Goal: Task Accomplishment & Management: Manage account settings

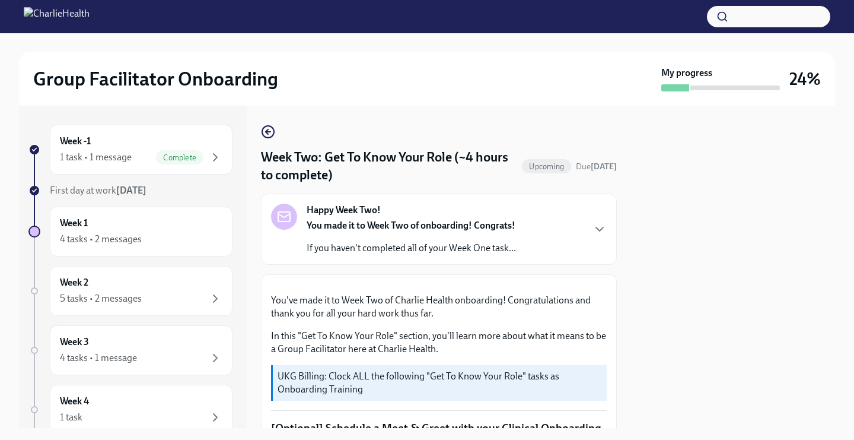
scroll to position [1022, 0]
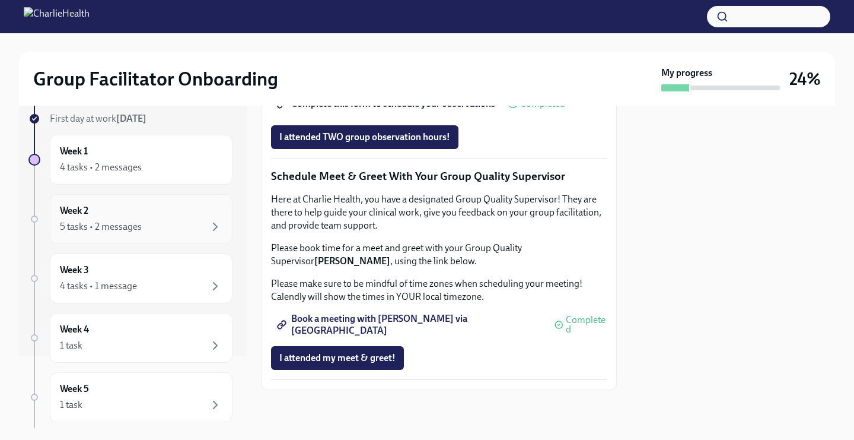
click at [169, 212] on div "Week 2 5 tasks • 2 messages" at bounding box center [141, 219] width 163 height 30
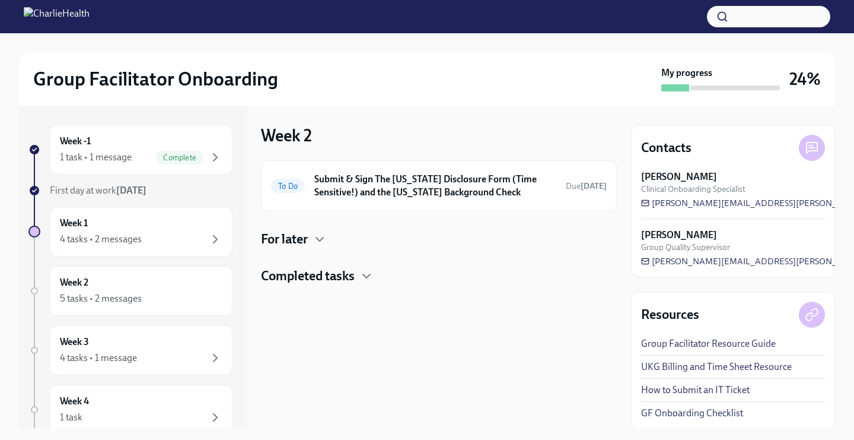
click at [340, 243] on div "For later" at bounding box center [439, 239] width 356 height 18
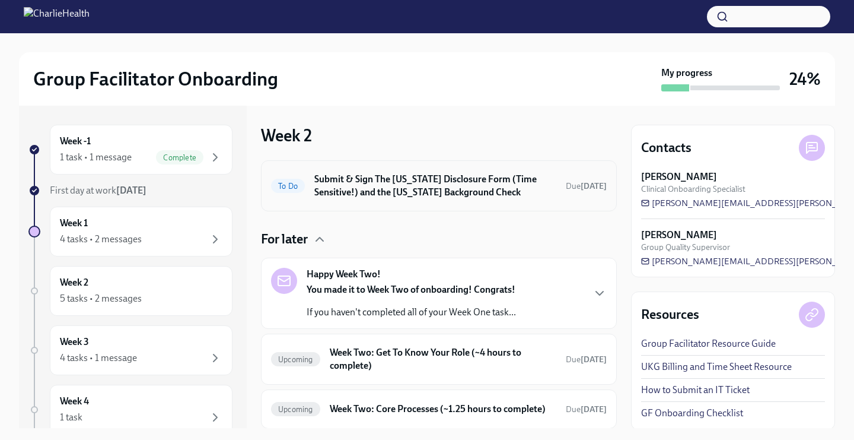
click at [309, 175] on div "To Do Submit & Sign The [US_STATE] Disclosure Form (Time Sensitive!) and the [U…" at bounding box center [439, 185] width 336 height 31
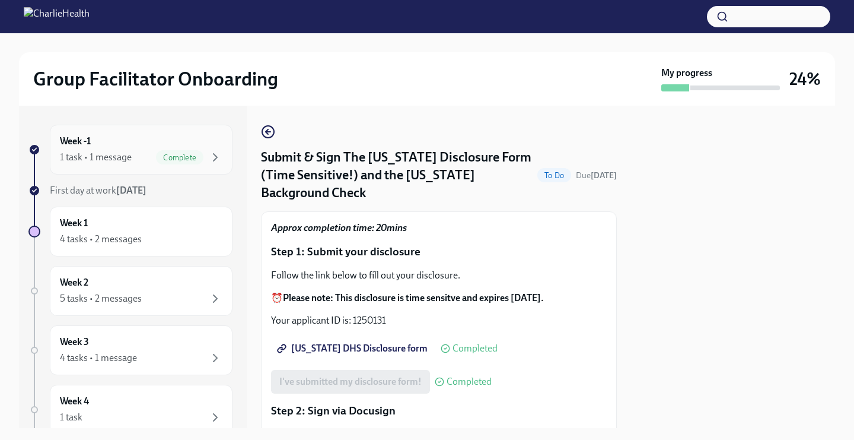
click at [161, 161] on span "Complete" at bounding box center [179, 157] width 47 height 9
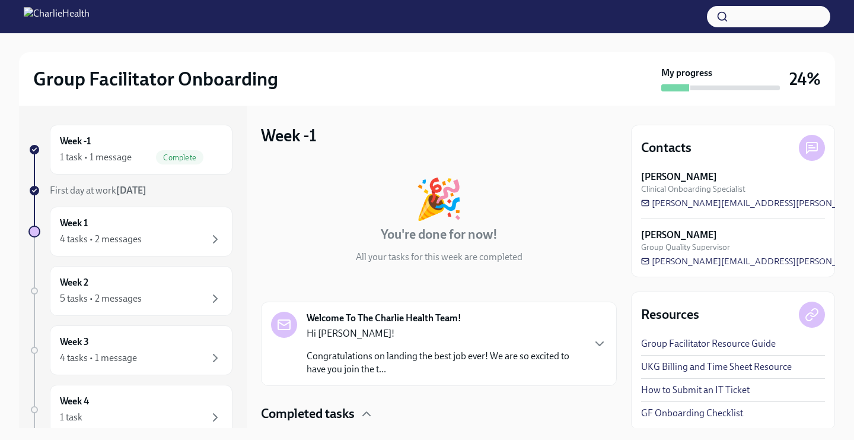
scroll to position [81, 0]
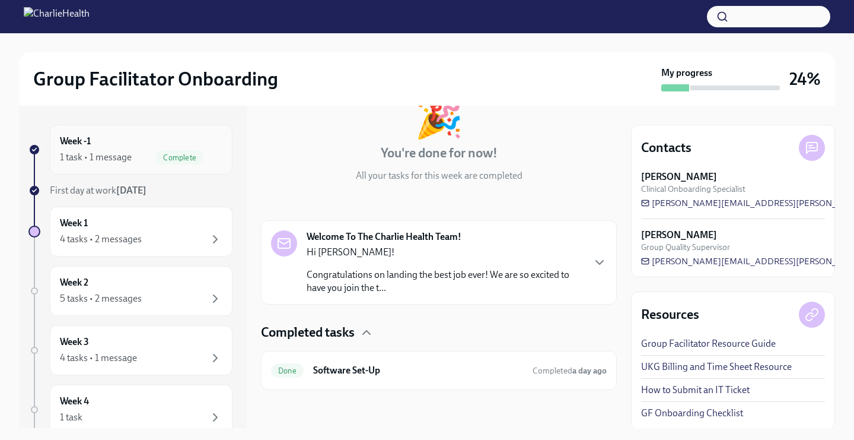
click at [176, 143] on div "Week -1 1 task • 1 message Complete" at bounding box center [141, 150] width 163 height 30
click at [180, 221] on div "Week 1 4 tasks • 2 messages" at bounding box center [141, 232] width 163 height 30
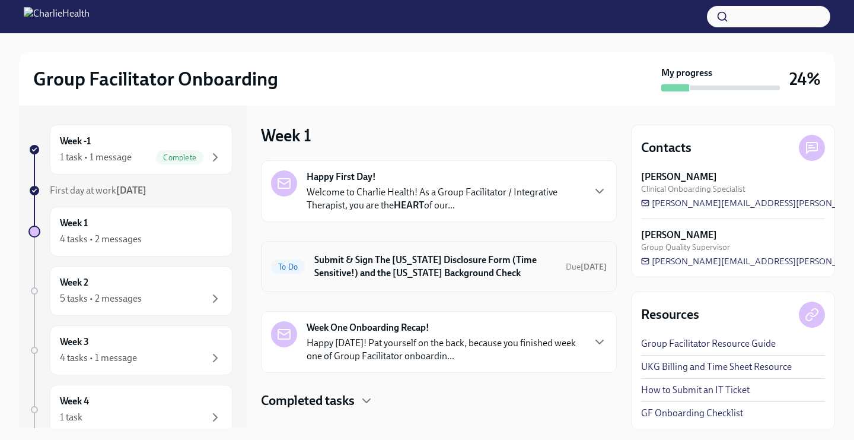
scroll to position [20, 0]
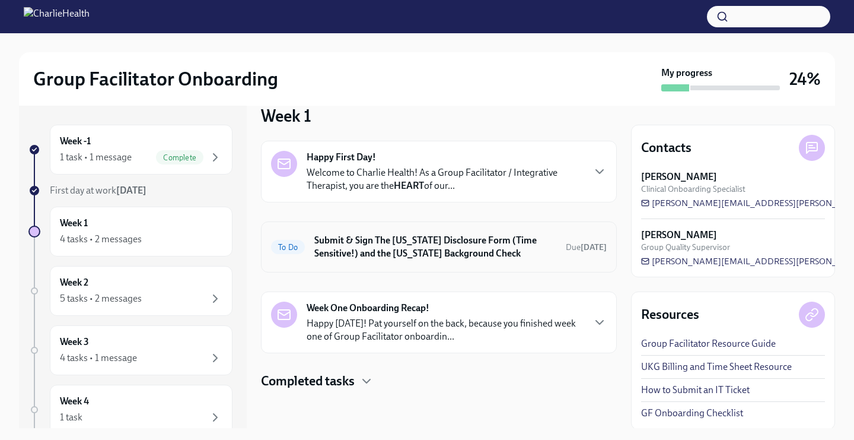
click at [409, 252] on h6 "Submit & Sign The [US_STATE] Disclosure Form (Time Sensitive!) and the [US_STAT…" at bounding box center [435, 247] width 242 height 26
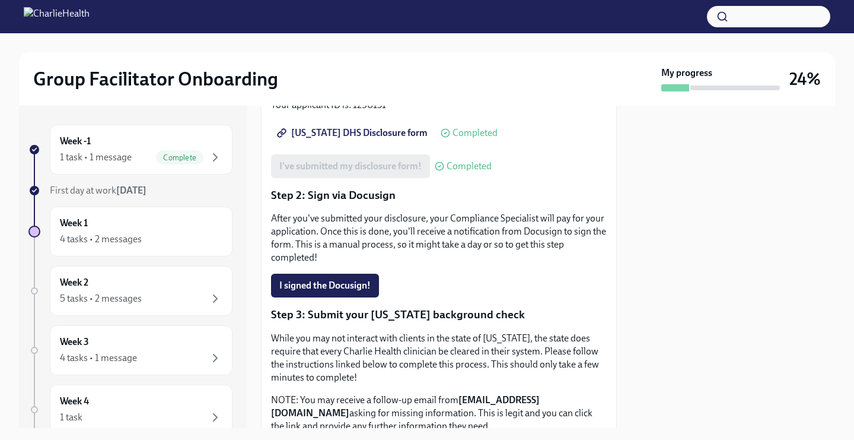
scroll to position [427, 0]
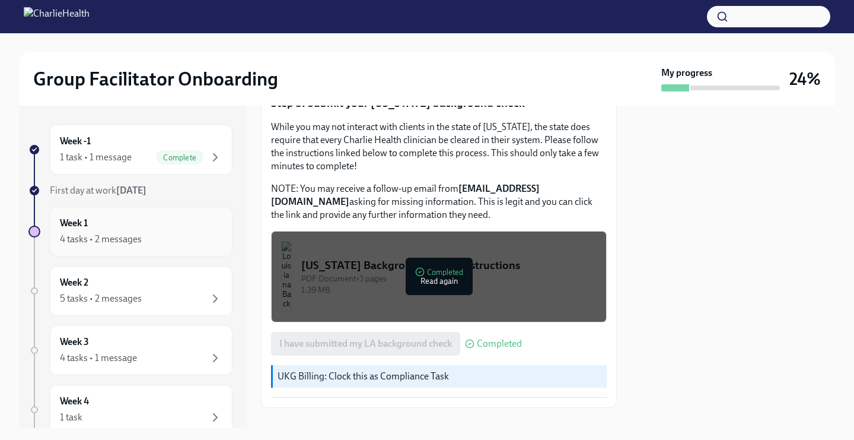
click at [112, 228] on div "Week 1 4 tasks • 2 messages" at bounding box center [141, 232] width 163 height 30
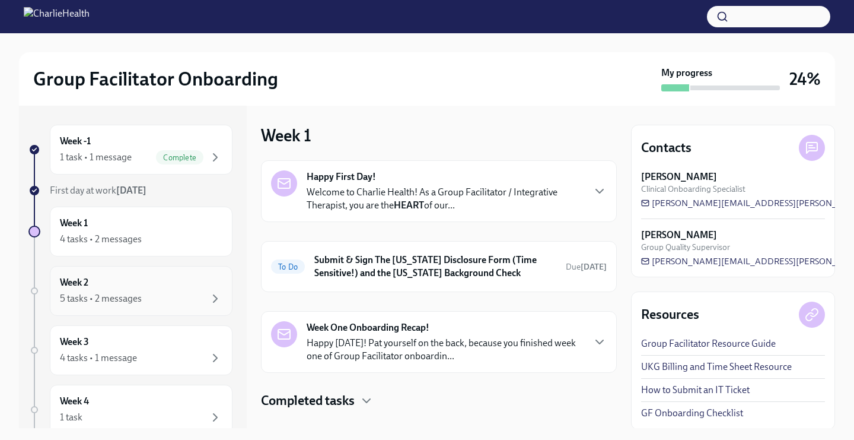
click at [100, 296] on div "5 tasks • 2 messages" at bounding box center [101, 298] width 82 height 13
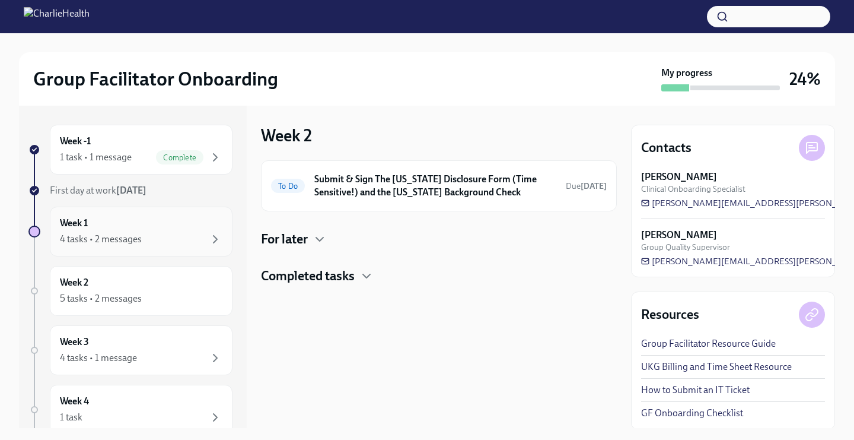
click at [99, 247] on div "Week 1 4 tasks • 2 messages" at bounding box center [141, 231] width 183 height 50
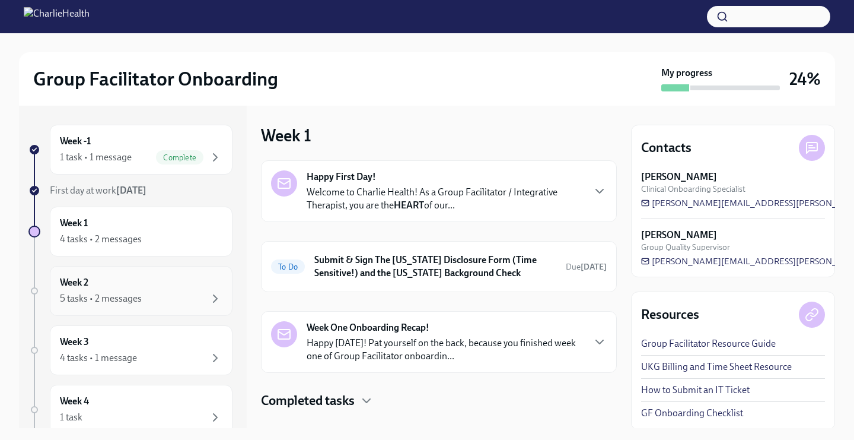
click at [99, 275] on div "Week 2 5 tasks • 2 messages" at bounding box center [141, 291] width 183 height 50
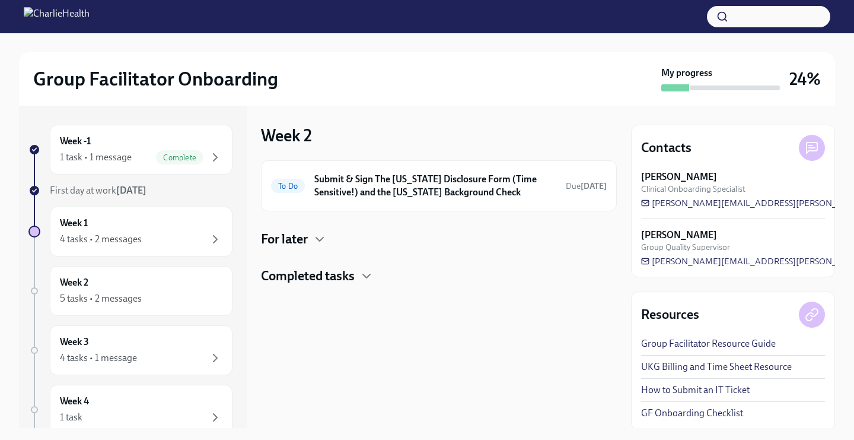
click at [273, 280] on h4 "Completed tasks" at bounding box center [308, 276] width 94 height 18
click at [340, 277] on h4 "Completed tasks" at bounding box center [308, 276] width 94 height 18
click at [301, 243] on h4 "For later" at bounding box center [284, 239] width 47 height 18
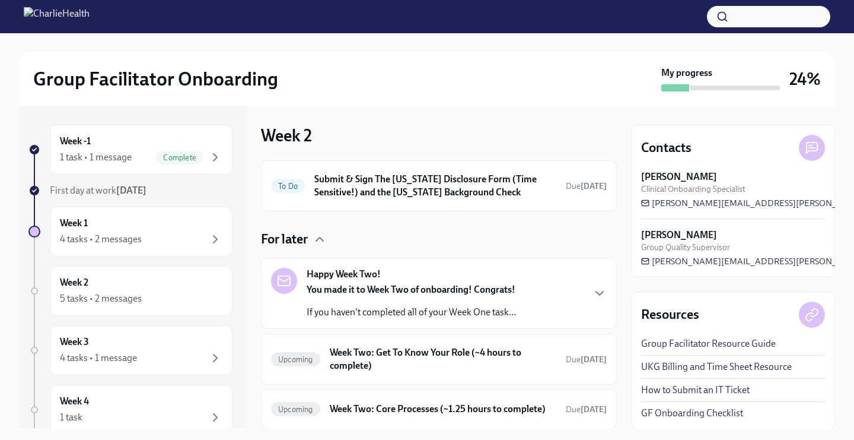
click at [301, 243] on h4 "For later" at bounding box center [284, 239] width 47 height 18
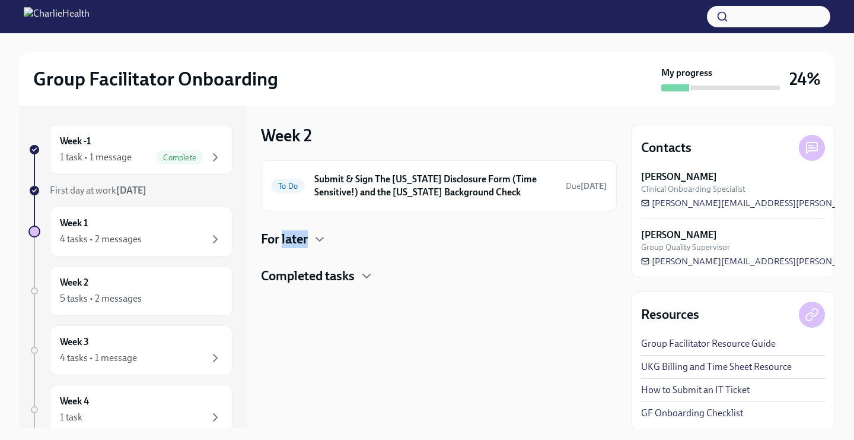
click at [308, 243] on h4 "For later" at bounding box center [284, 239] width 47 height 18
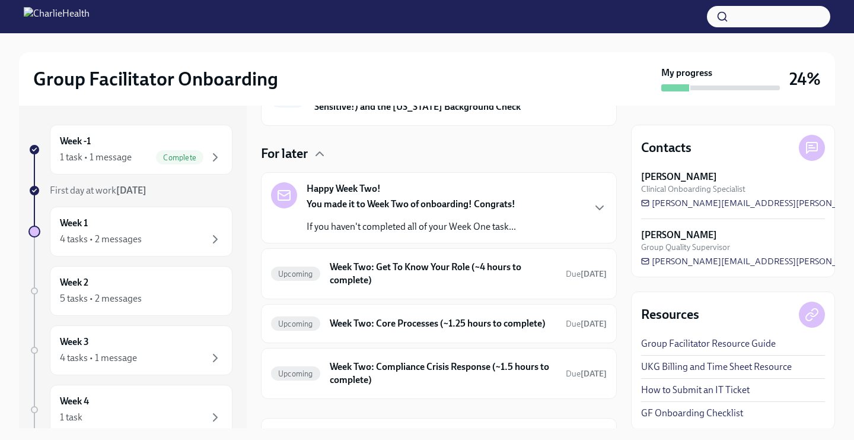
scroll to position [87, 0]
click at [352, 265] on h6 "Week Two: Get To Know Your Role (~4 hours to complete)" at bounding box center [443, 272] width 227 height 26
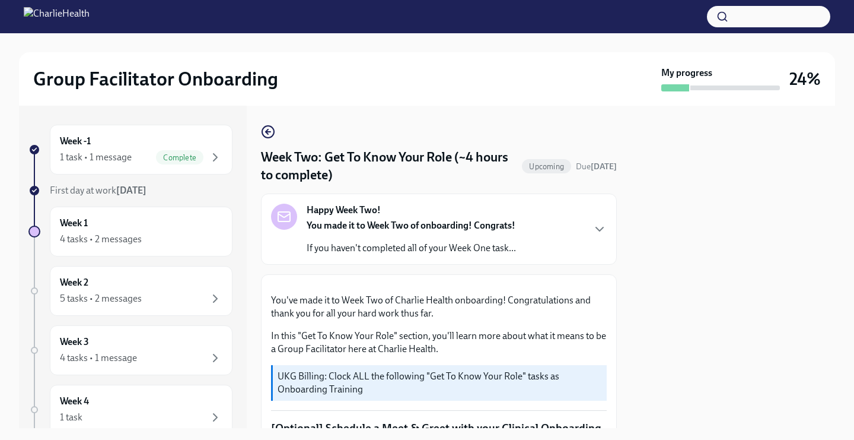
click at [260, 129] on div "Week -1 1 task • 1 message Complete First day at work [DATE] Week 1 4 tasks • 2…" at bounding box center [427, 267] width 816 height 322
click at [310, 207] on strong "Happy Week Two!" at bounding box center [344, 210] width 74 height 13
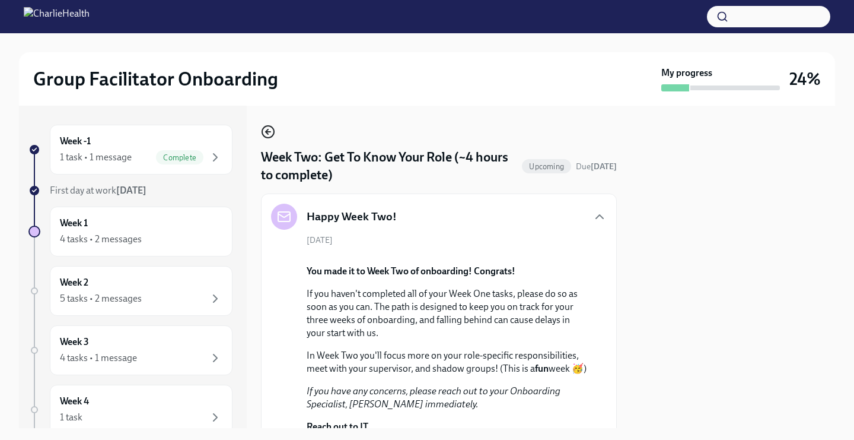
click at [266, 126] on circle "button" at bounding box center [268, 132] width 12 height 12
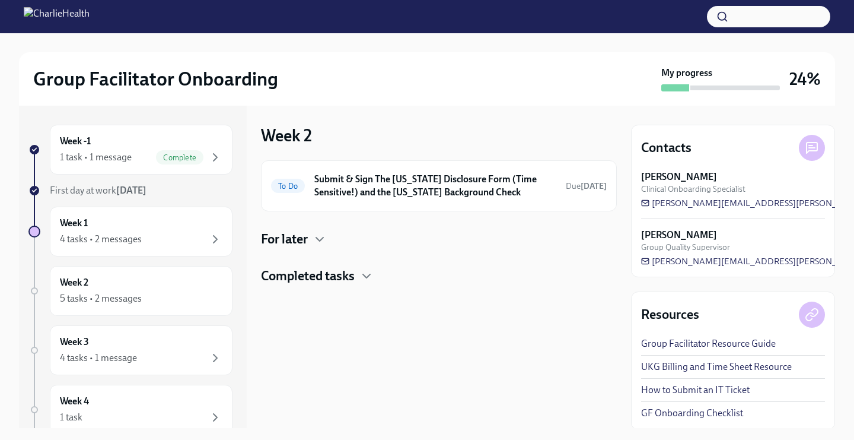
click at [297, 239] on h4 "For later" at bounding box center [284, 239] width 47 height 18
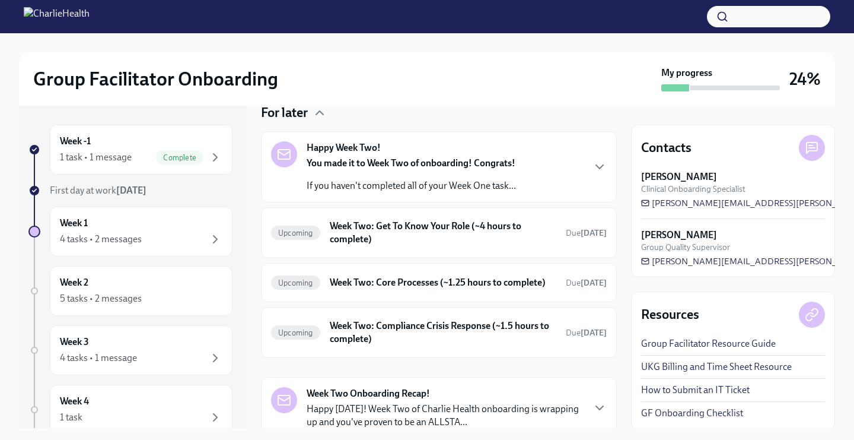
scroll to position [123, 0]
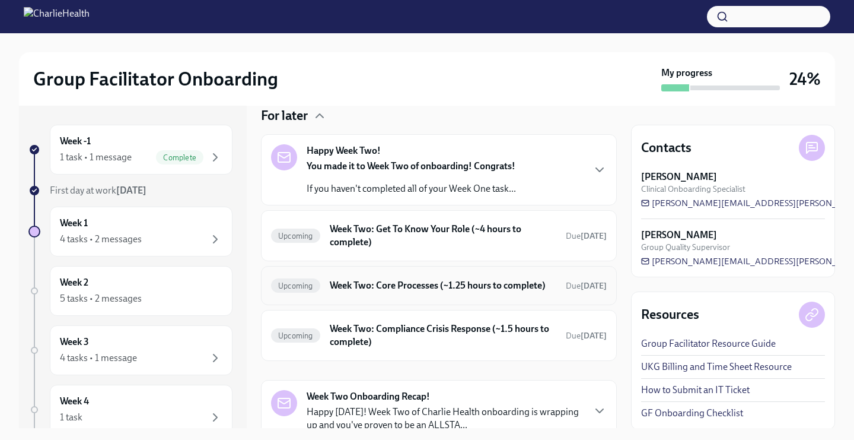
click at [318, 291] on div "Upcoming Week Two: Core Processes (~1.25 hours to complete) Due [DATE]" at bounding box center [439, 285] width 336 height 19
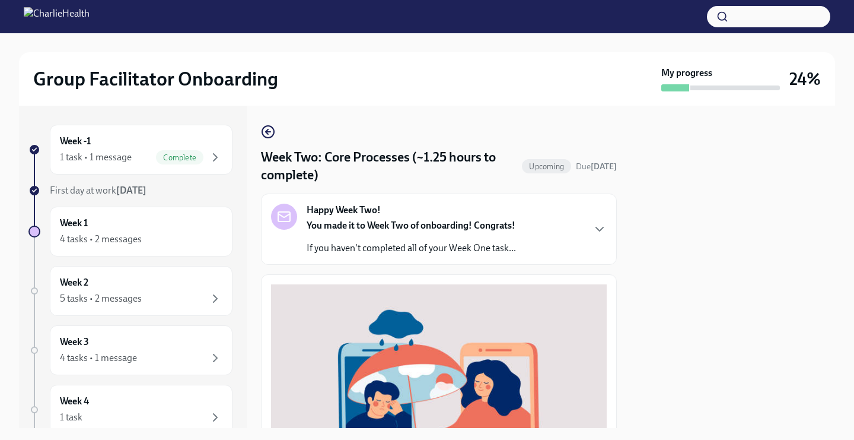
click at [260, 125] on div "Week -1 1 task • 1 message Complete First day at work [DATE] Week 1 4 tasks • 2…" at bounding box center [427, 267] width 816 height 322
click at [267, 130] on icon "button" at bounding box center [267, 131] width 2 height 5
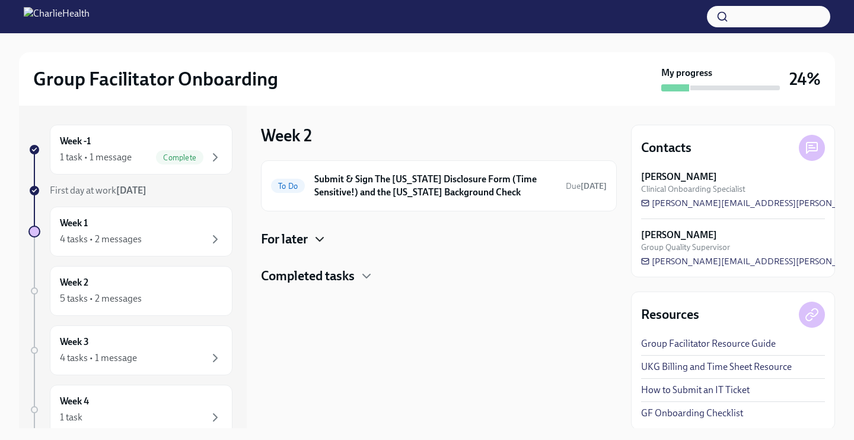
click at [322, 237] on icon "button" at bounding box center [320, 239] width 14 height 14
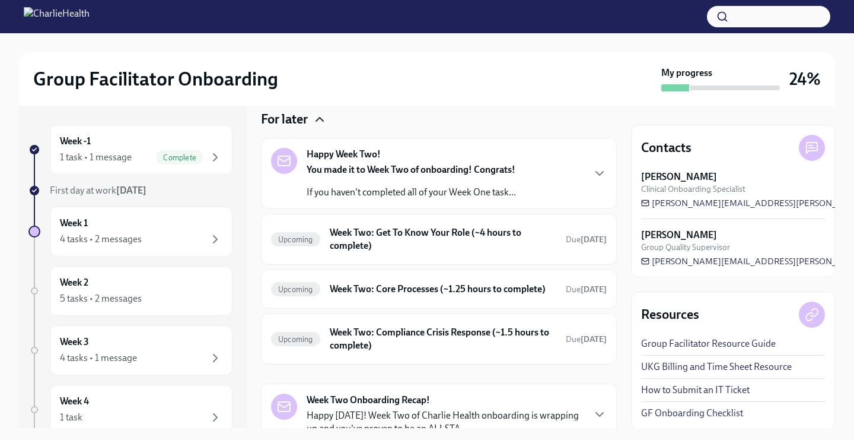
scroll to position [128, 0]
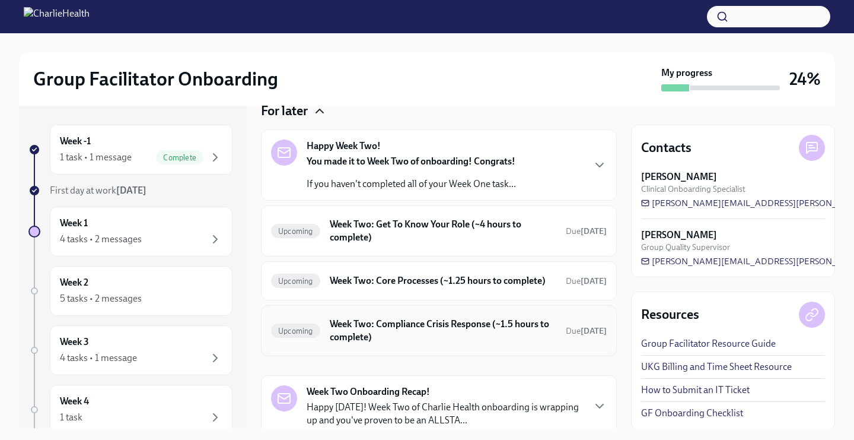
click at [347, 322] on h6 "Week Two: Compliance Crisis Response (~1.5 hours to complete)" at bounding box center [443, 330] width 227 height 26
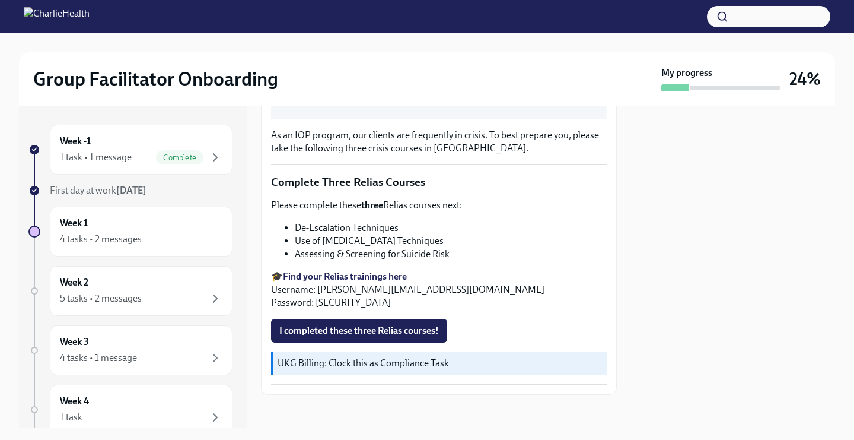
scroll to position [372, 0]
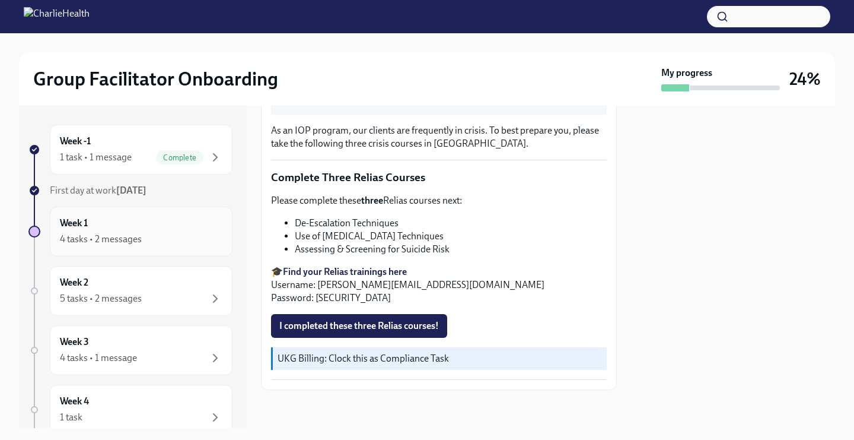
click at [176, 241] on div "4 tasks • 2 messages" at bounding box center [141, 239] width 163 height 14
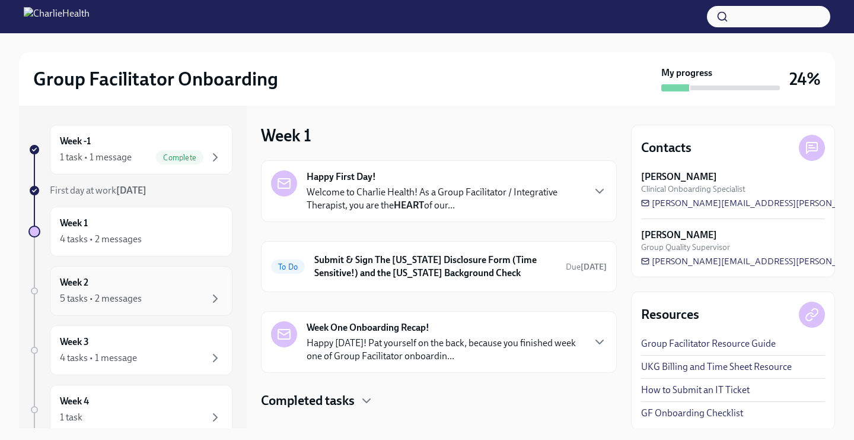
click at [173, 290] on div "Week 2 5 tasks • 2 messages" at bounding box center [141, 291] width 163 height 30
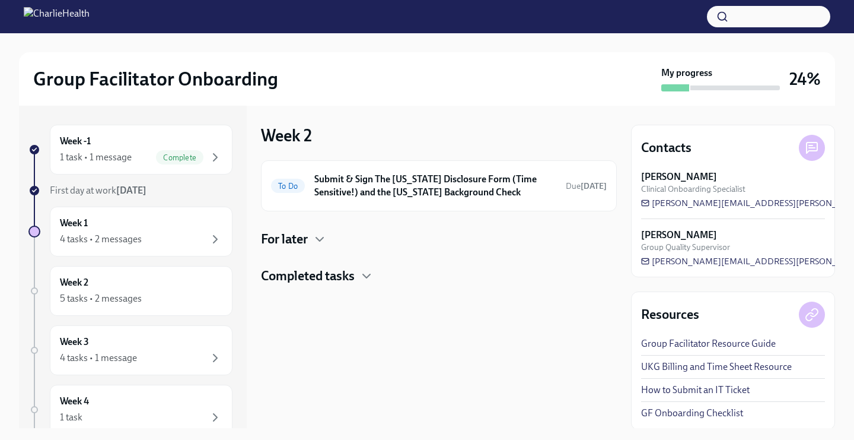
click at [331, 268] on h4 "Completed tasks" at bounding box center [308, 276] width 94 height 18
click at [341, 317] on h6 "Week Two: Core Compliance Tasks (~ 4 hours)" at bounding box center [418, 313] width 210 height 13
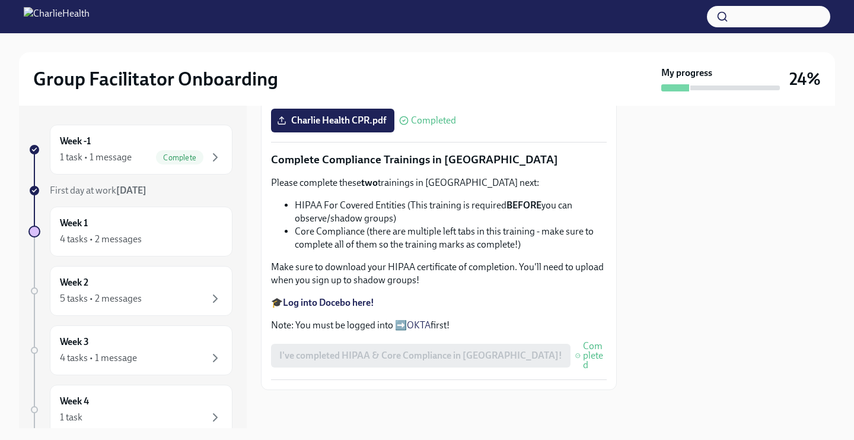
scroll to position [660, 0]
click at [155, 279] on div "Week 2 5 tasks • 2 messages" at bounding box center [141, 291] width 163 height 30
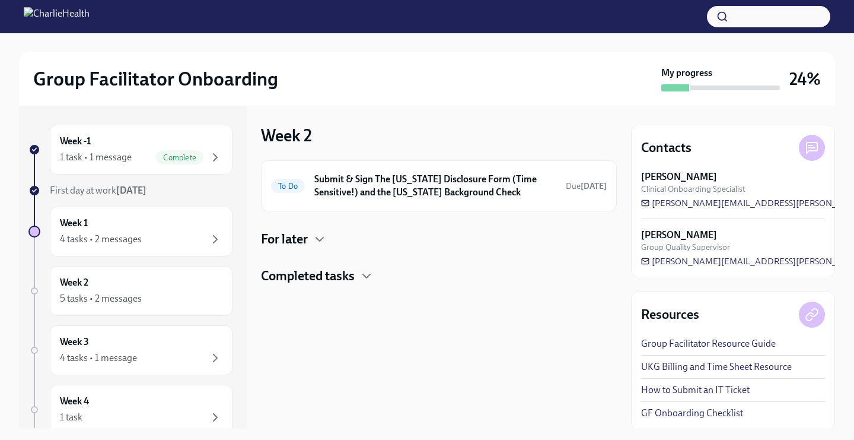
click at [304, 228] on div "To Do Submit & Sign The [US_STATE] Disclosure Form (Time Sensitive!) and the [U…" at bounding box center [439, 222] width 356 height 125
click at [306, 235] on h4 "For later" at bounding box center [284, 239] width 47 height 18
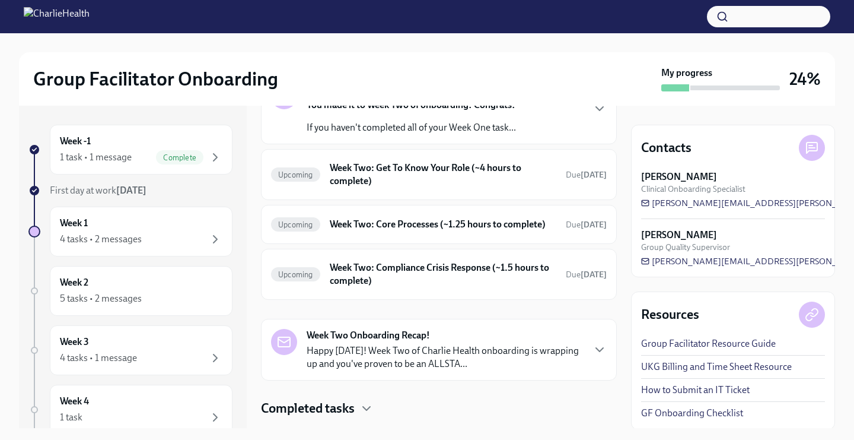
scroll to position [212, 0]
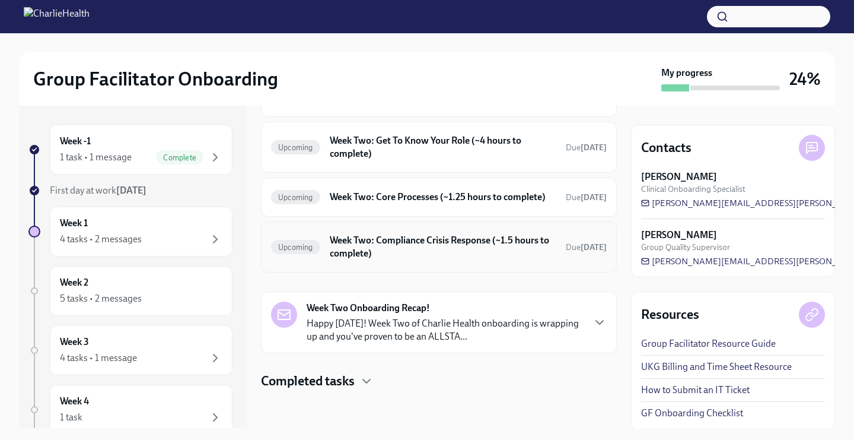
click at [323, 255] on div "Upcoming Week Two: Compliance Crisis Response (~1.5 hours to complete) Due [DAT…" at bounding box center [439, 246] width 336 height 31
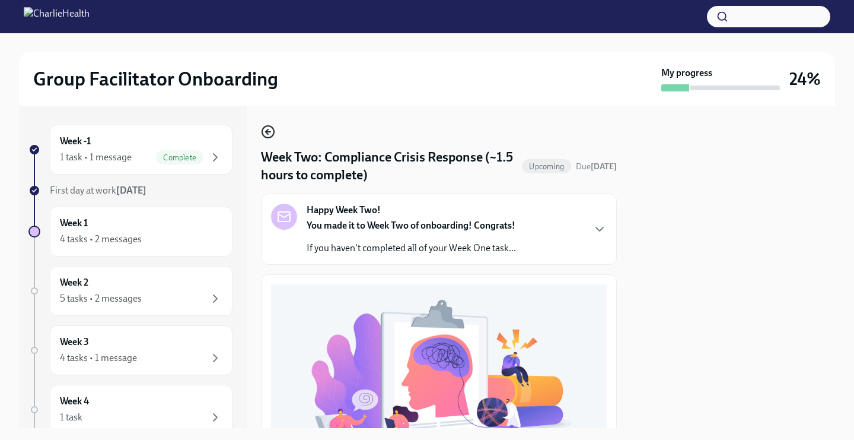
click at [273, 129] on circle "button" at bounding box center [268, 132] width 12 height 12
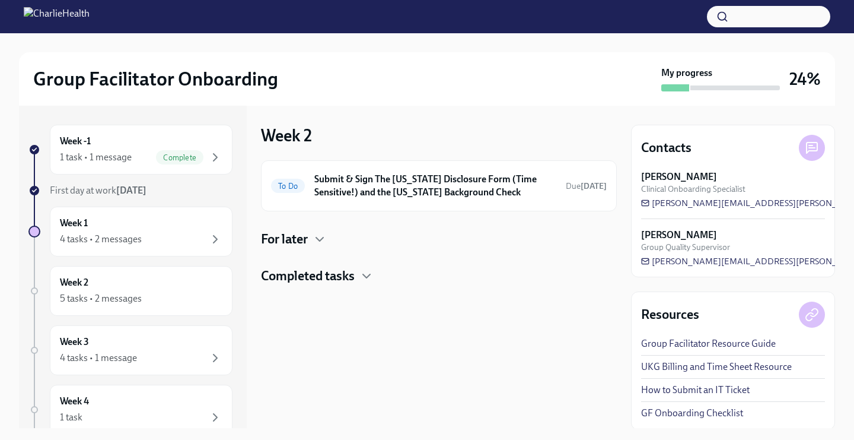
click at [330, 275] on h4 "Completed tasks" at bounding box center [308, 276] width 94 height 18
click at [372, 317] on h6 "Week Two: Core Compliance Tasks (~ 4 hours)" at bounding box center [418, 313] width 210 height 13
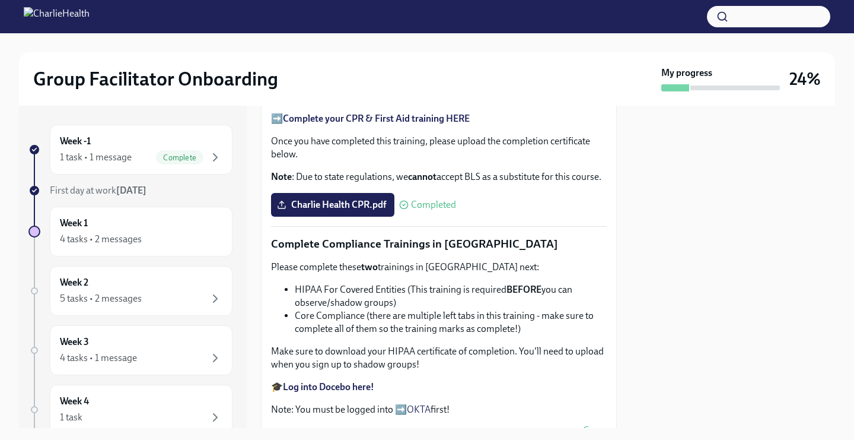
scroll to position [660, 0]
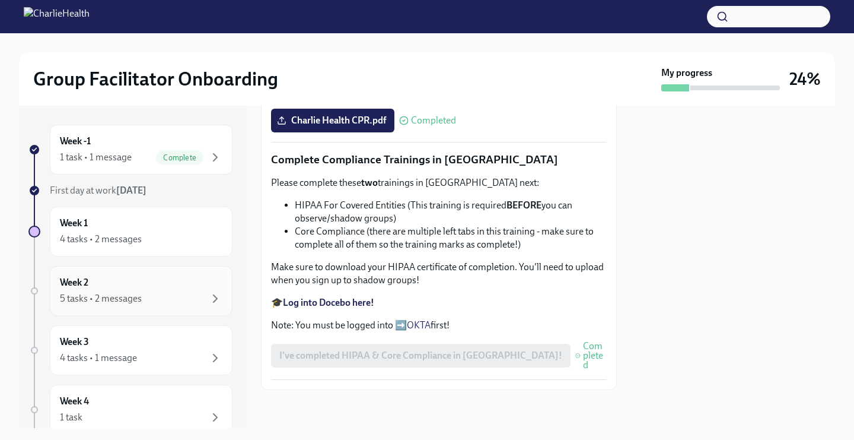
click at [148, 289] on div "Week 2 5 tasks • 2 messages" at bounding box center [141, 291] width 163 height 30
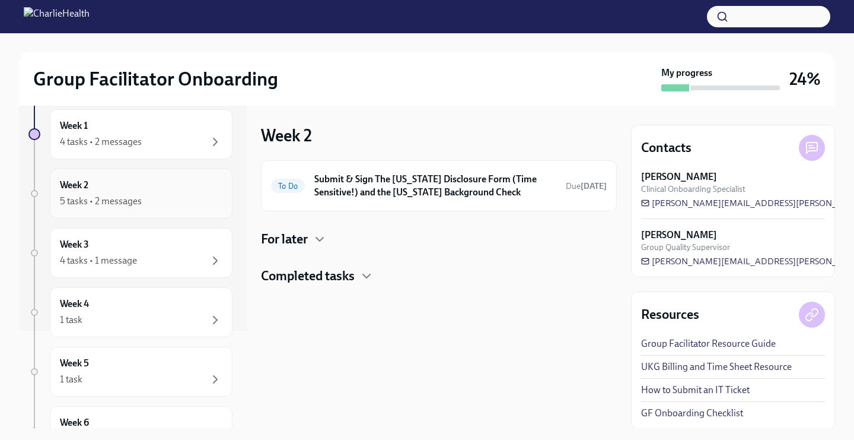
scroll to position [98, 0]
click at [137, 260] on div "4 tasks • 1 message" at bounding box center [141, 260] width 163 height 14
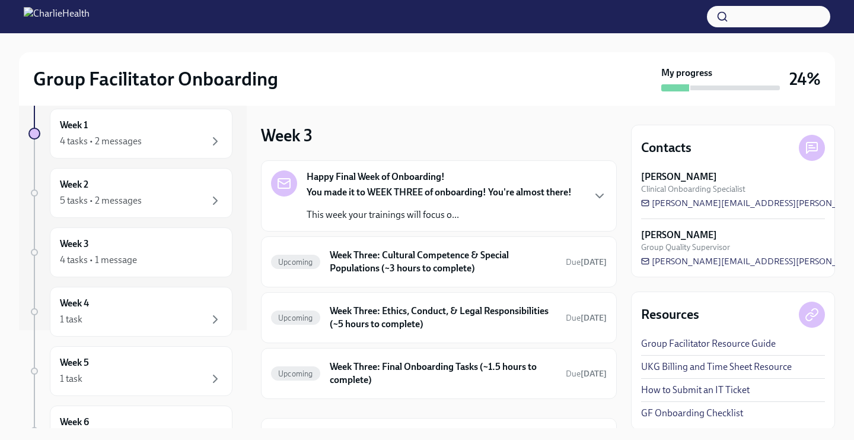
click at [383, 198] on p "You made it to WEEK THREE of onboarding! You're almost there!" at bounding box center [439, 192] width 265 height 13
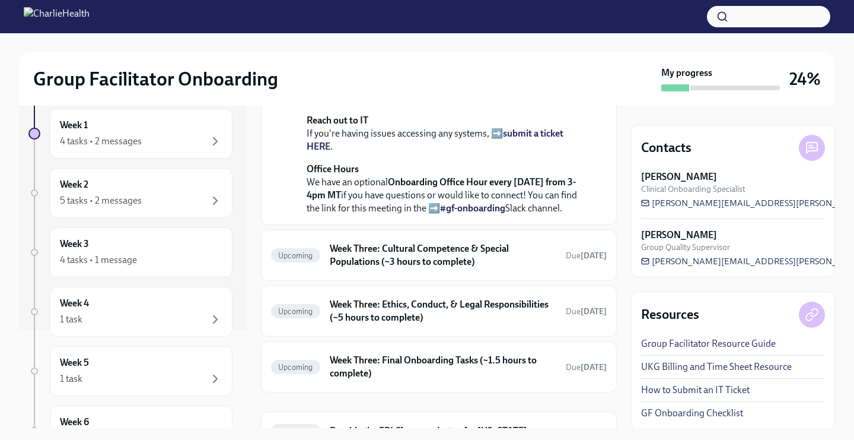
scroll to position [315, 0]
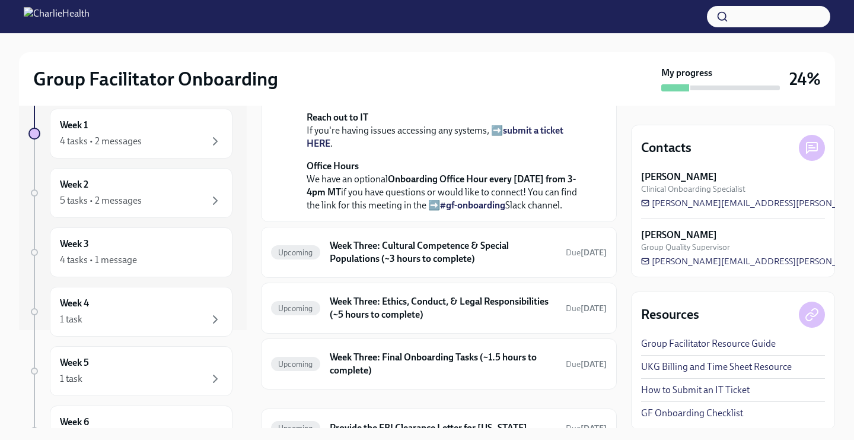
click at [370, 66] on p "Please note: You are required to meet with your Onboarding Specialist, [PERSON_…" at bounding box center [447, 27] width 281 height 78
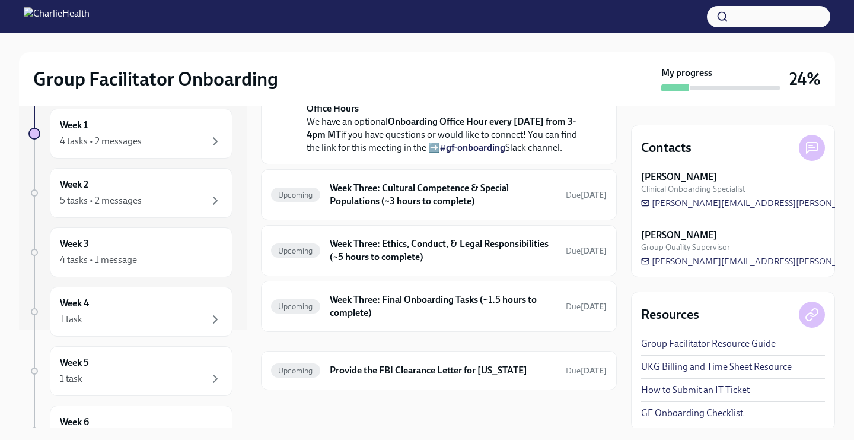
scroll to position [452, 0]
click at [422, 208] on h6 "Week Three: Cultural Competence & Special Populations (~3 hours to complete)" at bounding box center [443, 195] width 227 height 26
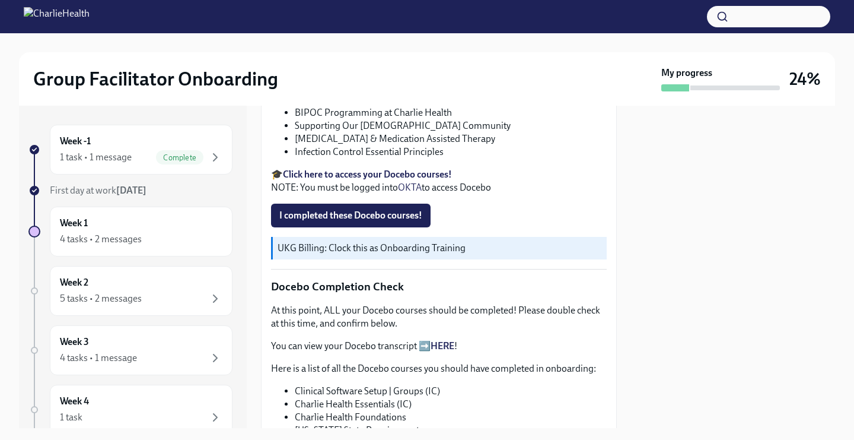
scroll to position [454, 0]
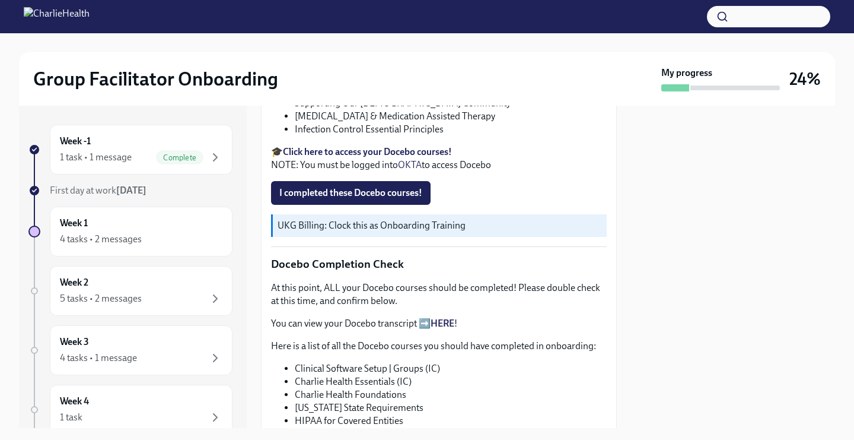
click at [444, 324] on link "HERE" at bounding box center [443, 322] width 24 height 11
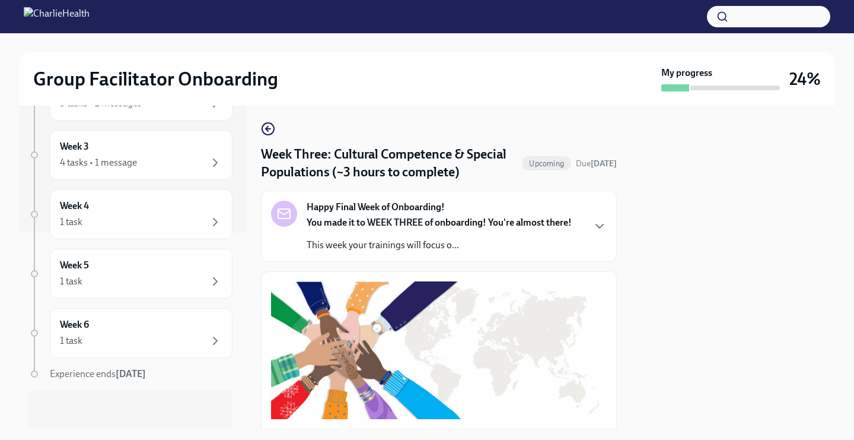
scroll to position [0, 0]
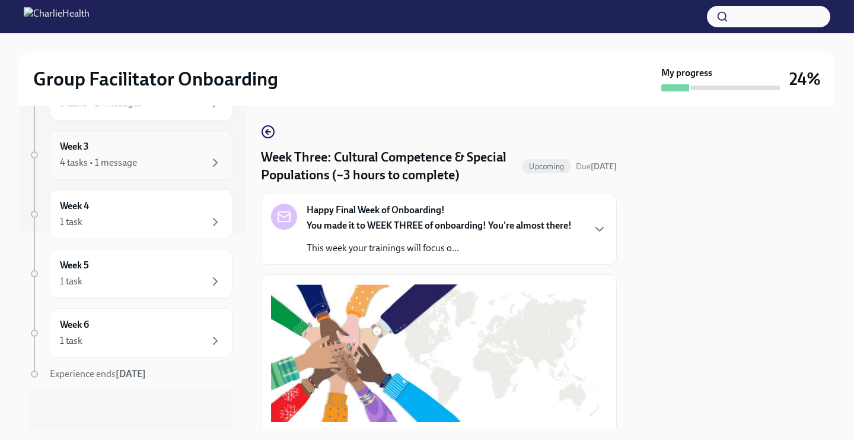
click at [151, 154] on div "Week 3 4 tasks • 1 message" at bounding box center [141, 155] width 163 height 30
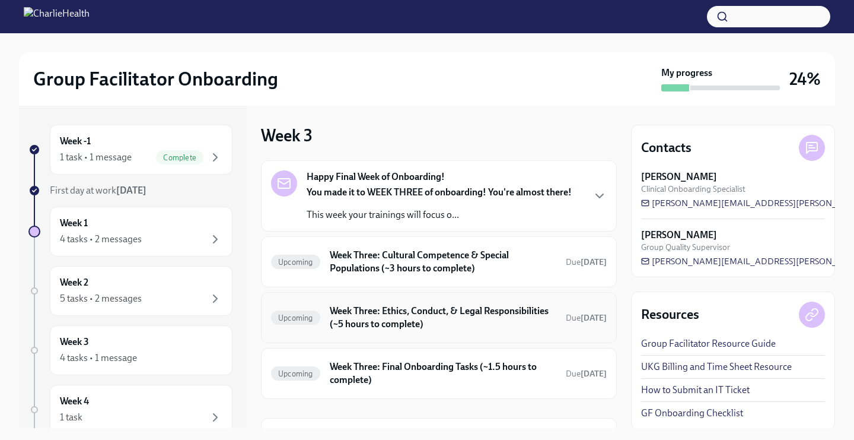
click at [441, 331] on div "Upcoming Week Three: Ethics, Conduct, & Legal Responsibilities (~5 hours to com…" at bounding box center [439, 317] width 336 height 31
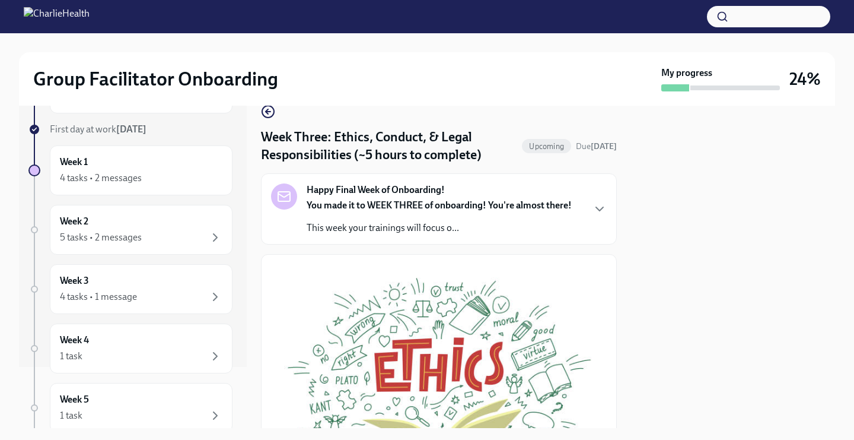
scroll to position [16, 0]
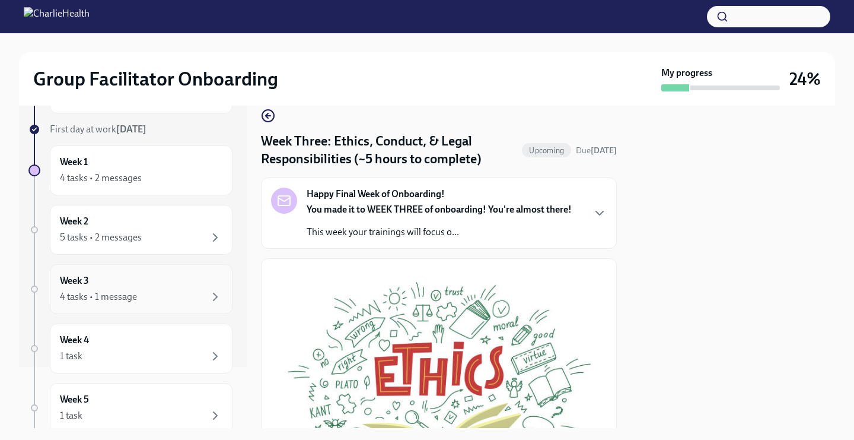
click at [117, 287] on div "Week 3 4 tasks • 1 message" at bounding box center [141, 289] width 163 height 30
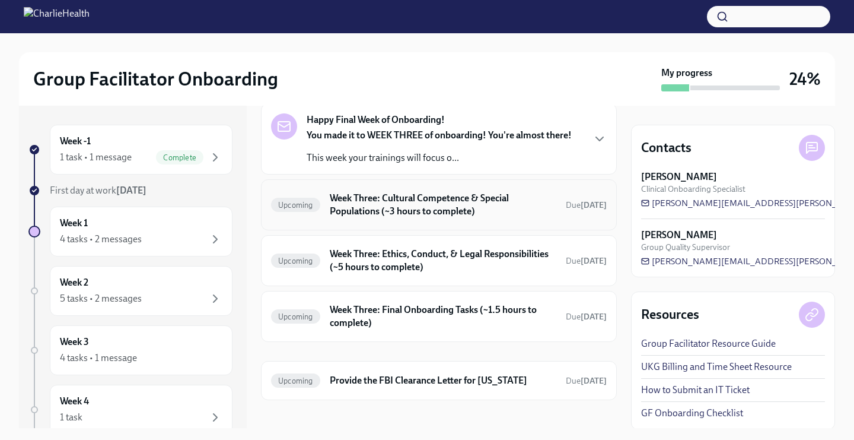
scroll to position [59, 0]
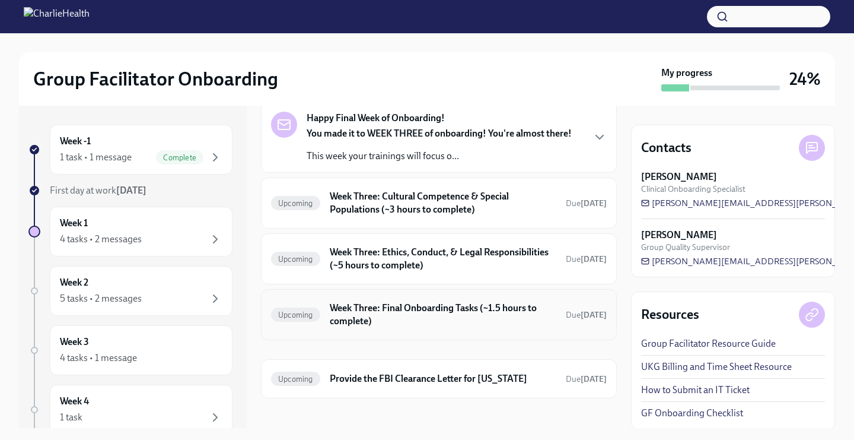
click at [357, 323] on h6 "Week Three: Final Onboarding Tasks (~1.5 hours to complete)" at bounding box center [443, 314] width 227 height 26
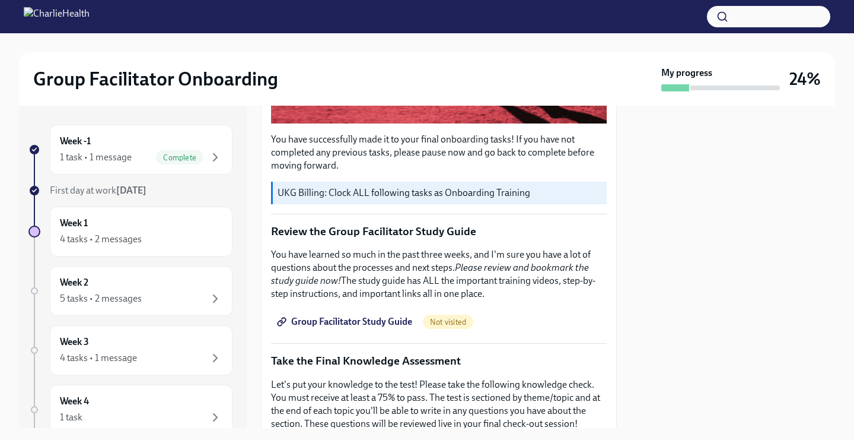
scroll to position [386, 0]
click at [317, 316] on span "Group Facilitator Study Guide" at bounding box center [345, 321] width 133 height 12
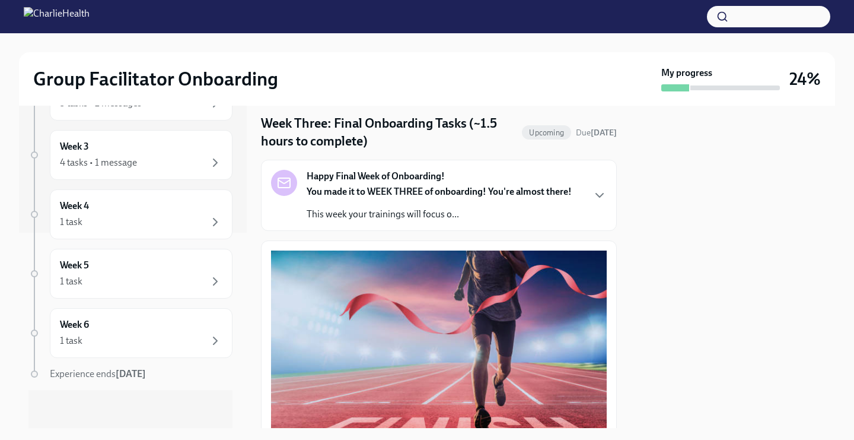
scroll to position [0, 0]
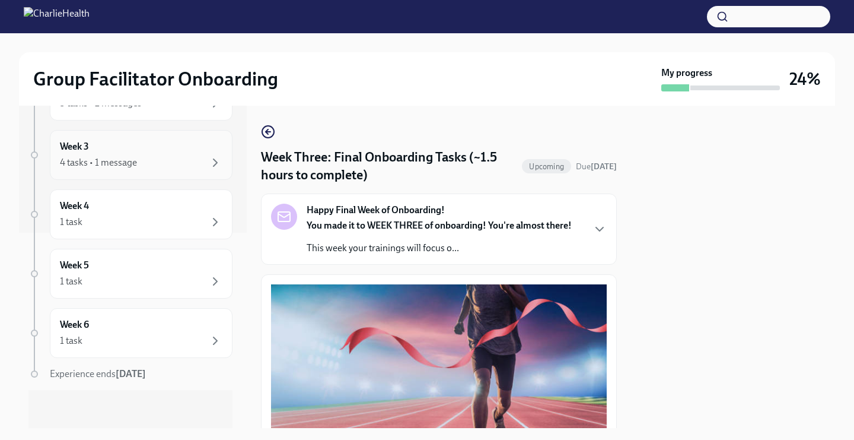
click at [123, 168] on div "4 tasks • 1 message" at bounding box center [98, 162] width 77 height 13
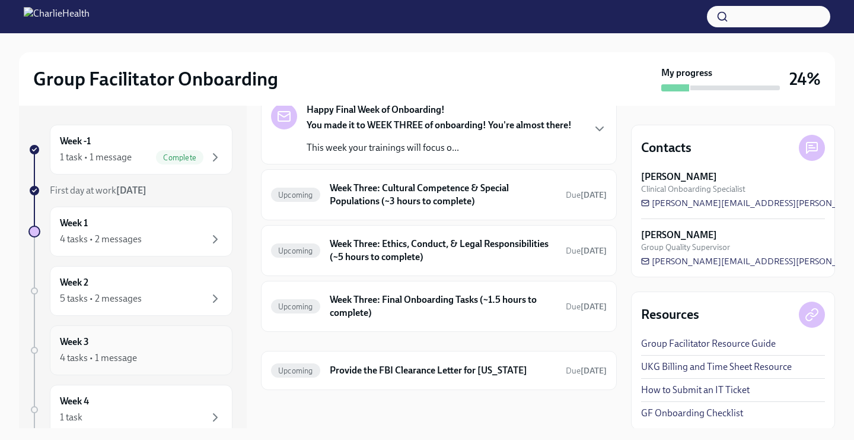
scroll to position [61, 0]
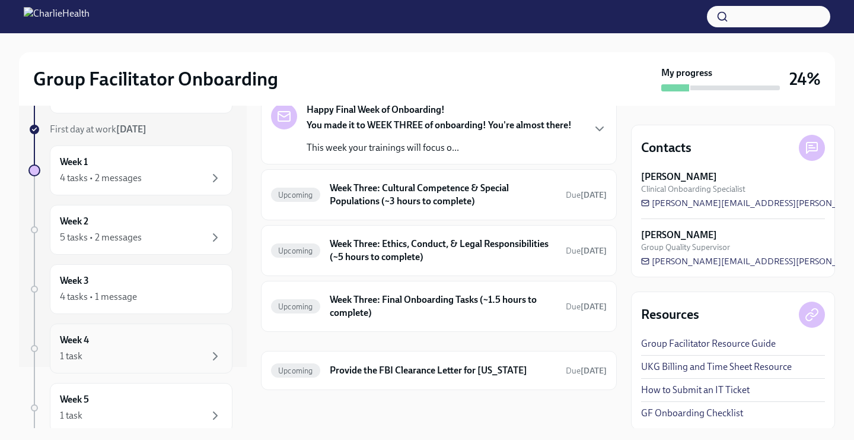
click at [129, 360] on div "1 task" at bounding box center [141, 356] width 163 height 14
